Goal: Task Accomplishment & Management: Use online tool/utility

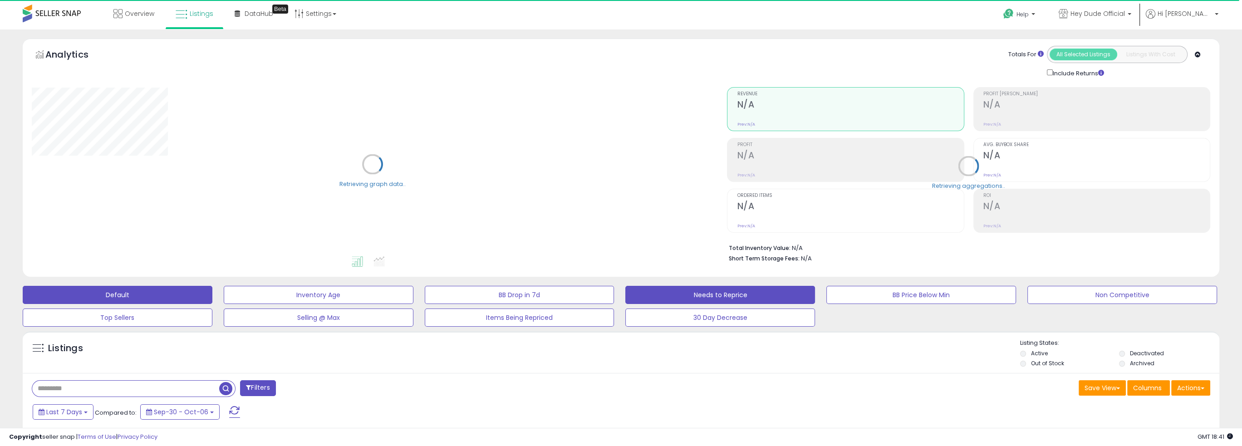
scroll to position [91, 0]
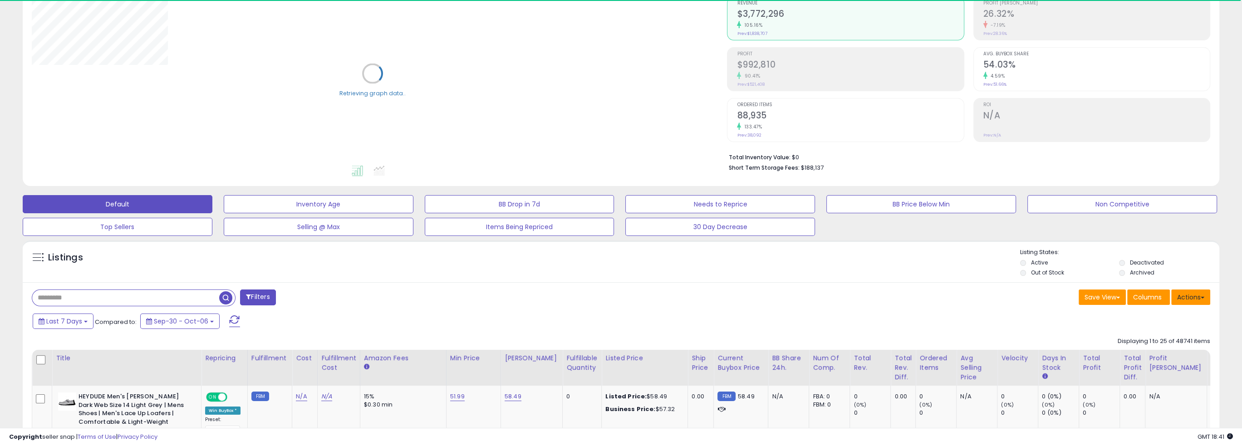
click at [1199, 294] on button "Actions" at bounding box center [1190, 297] width 39 height 15
click at [1182, 308] on ul "Import Export Visible Columns Export All Columns Export Related Asins" at bounding box center [1154, 343] width 111 height 73
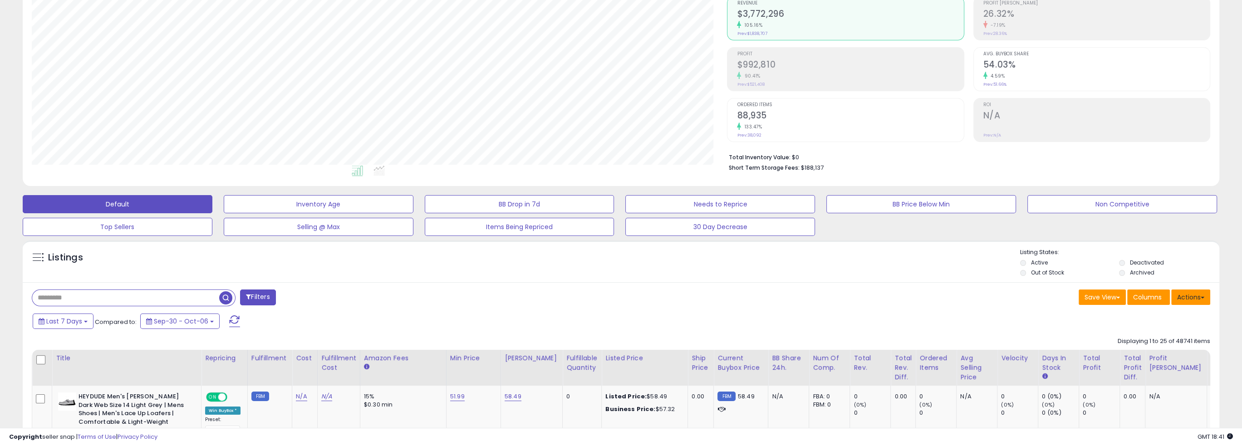
click at [1180, 297] on button "Actions" at bounding box center [1190, 297] width 39 height 15
click at [1174, 317] on link "Import" at bounding box center [1153, 317] width 99 height 14
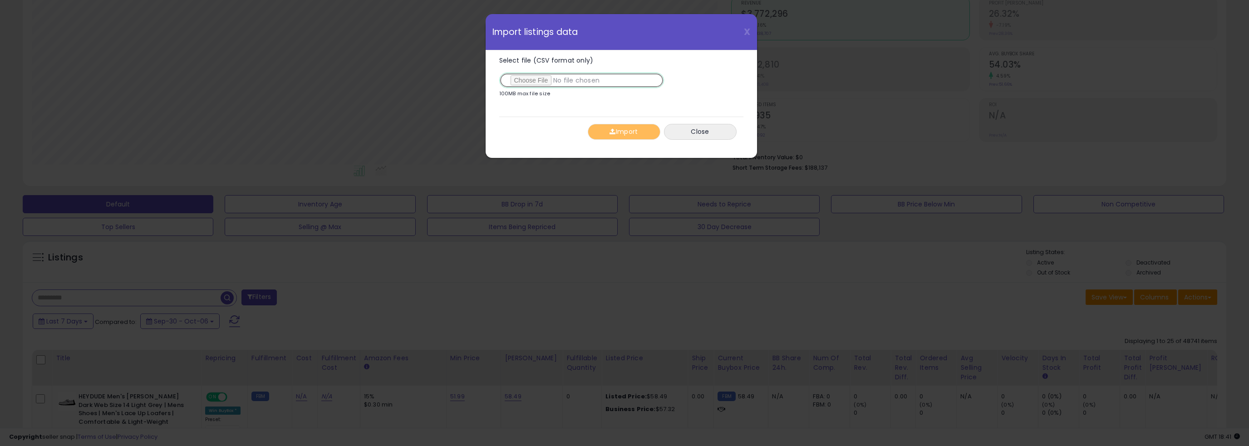
click at [539, 78] on input "Select file (CSV format only)" at bounding box center [581, 80] width 165 height 15
click at [532, 78] on input "Select file (CSV format only)" at bounding box center [581, 80] width 165 height 15
type input "**********"
click at [634, 132] on button "Import" at bounding box center [624, 132] width 73 height 16
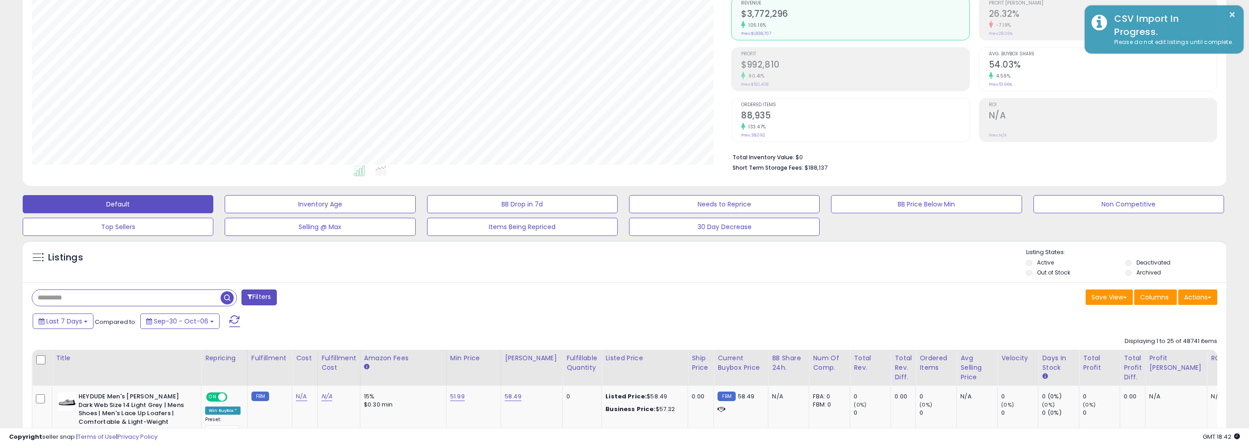
scroll to position [453692, 453183]
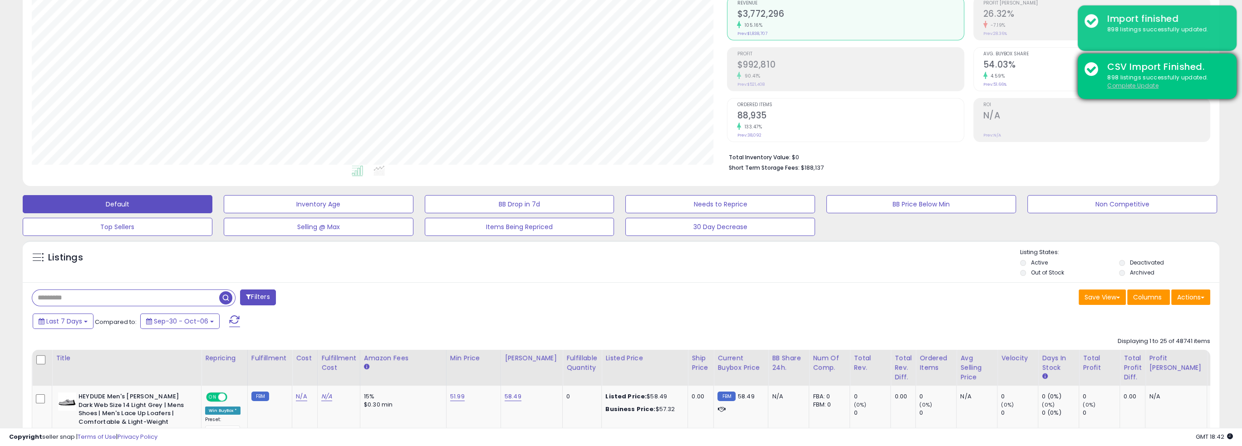
click at [1135, 84] on u "Complete Update" at bounding box center [1132, 86] width 51 height 8
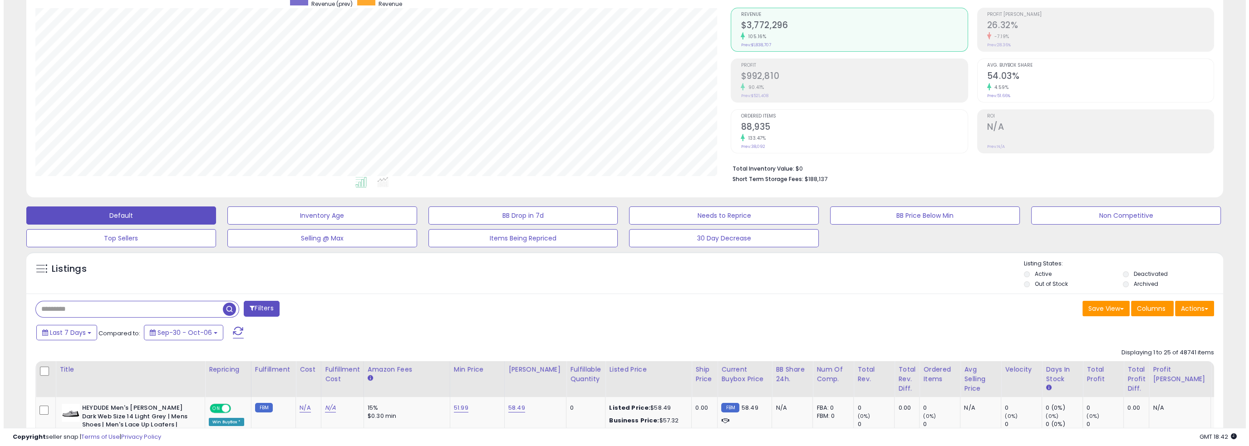
scroll to position [45, 0]
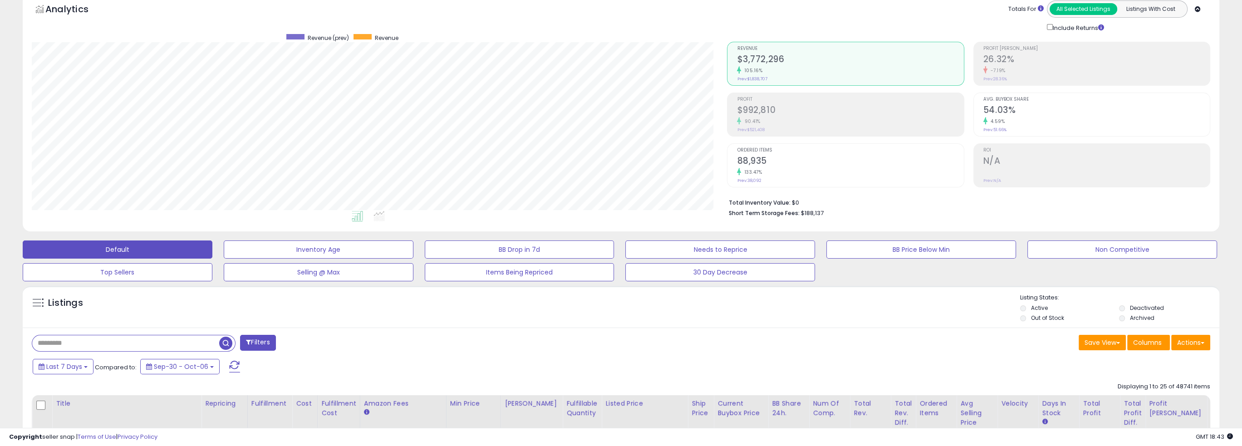
click at [135, 340] on input "text" at bounding box center [125, 343] width 187 height 16
paste input "**********"
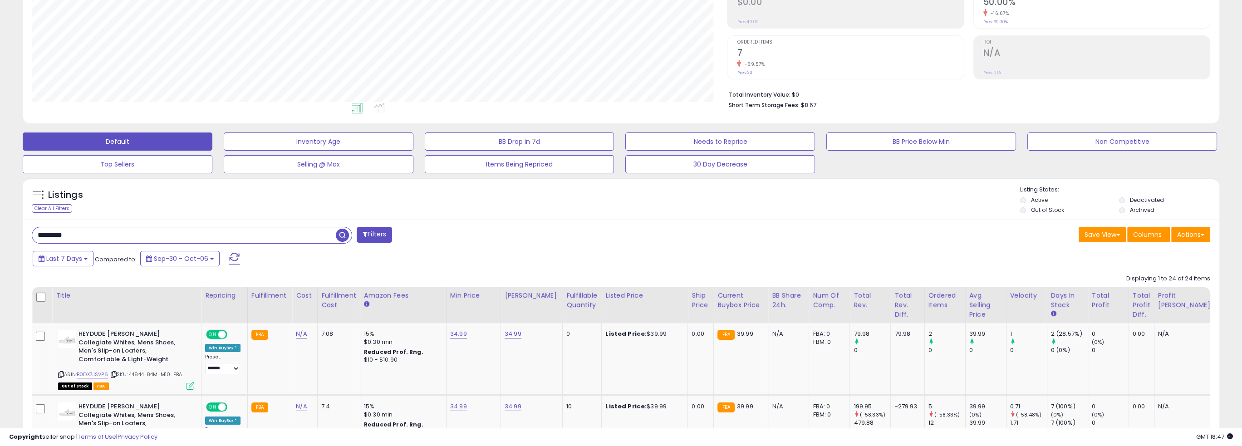
scroll to position [74, 0]
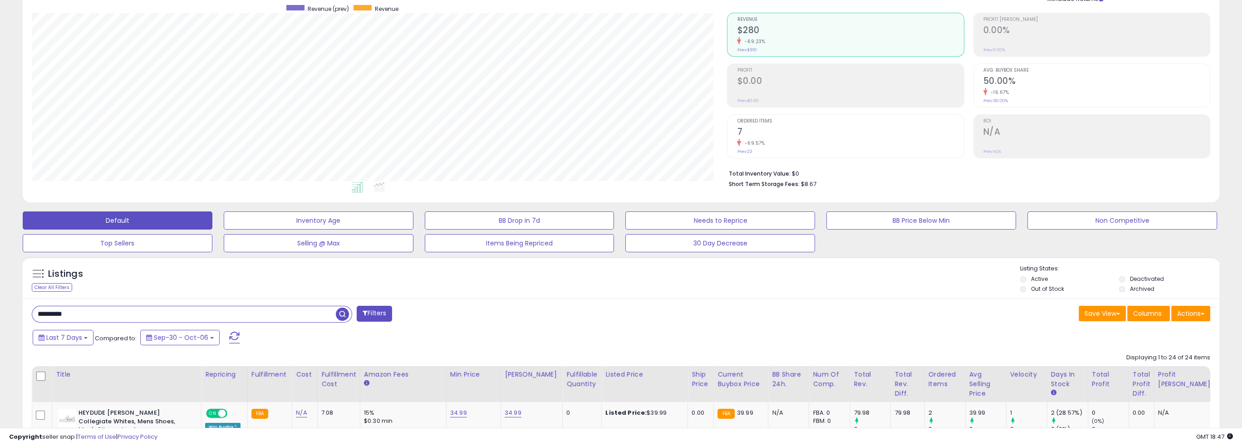
drag, startPoint x: 93, startPoint y: 303, endPoint x: -75, endPoint y: 327, distance: 169.6
click at [0, 327] on html "Unable to login Retrieving listings data.. has not yet accepted the Terms of Us…" at bounding box center [621, 149] width 1242 height 446
click at [238, 298] on div "Listings Clear All Filters" at bounding box center [621, 278] width 1197 height 42
drag, startPoint x: 238, startPoint y: 311, endPoint x: -228, endPoint y: 279, distance: 466.8
click at [0, 279] on html "Unable to login Retrieving listings data.. has not yet accepted the Terms of Us…" at bounding box center [621, 149] width 1242 height 446
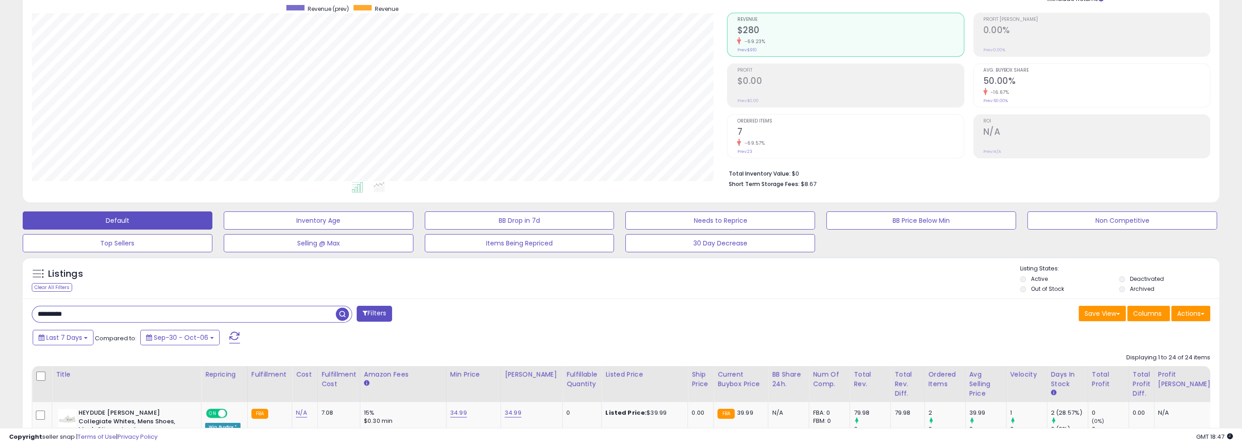
type input "*********"
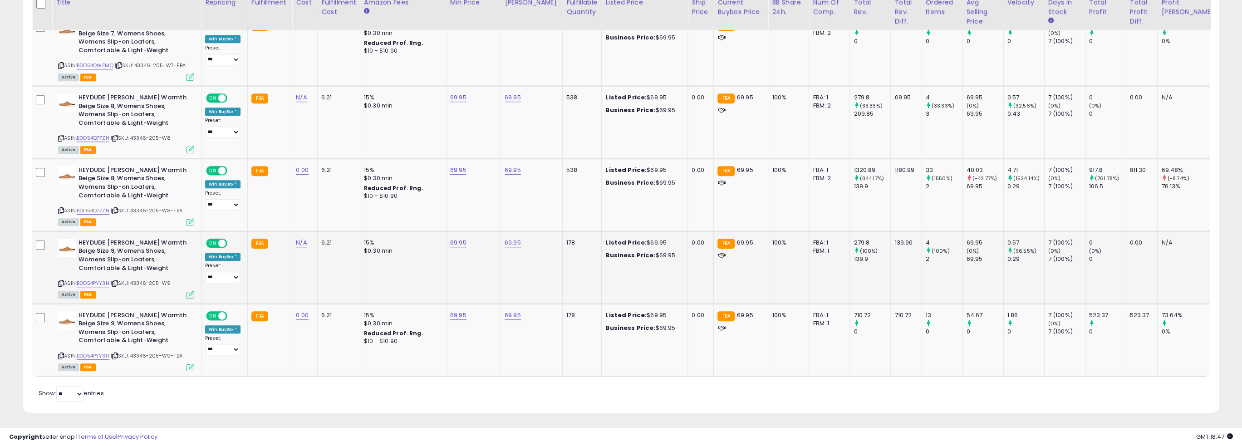
scroll to position [1264, 0]
